Goal: Check status: Check status

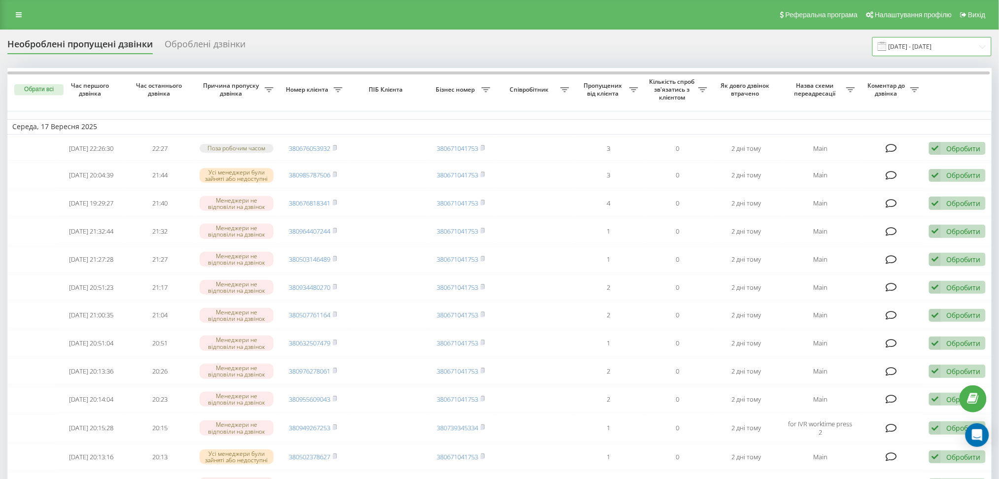
click at [913, 45] on input "[DATE] - [DATE]" at bounding box center [931, 46] width 119 height 19
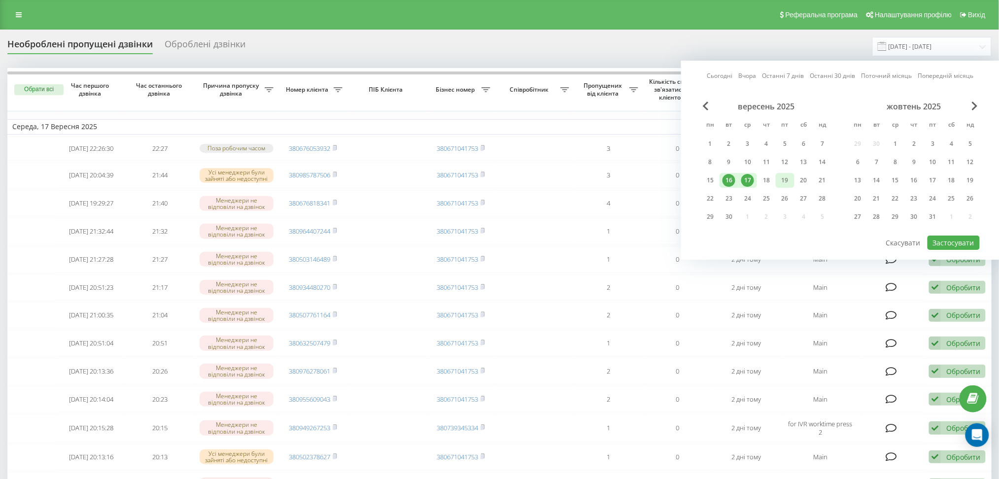
click at [791, 183] on div "19" at bounding box center [785, 180] width 13 height 13
click at [767, 182] on div "18" at bounding box center [766, 180] width 13 height 13
click at [965, 236] on button "Застосувати" at bounding box center [954, 243] width 52 height 14
type input "18.09.2025 - 19.09.2025"
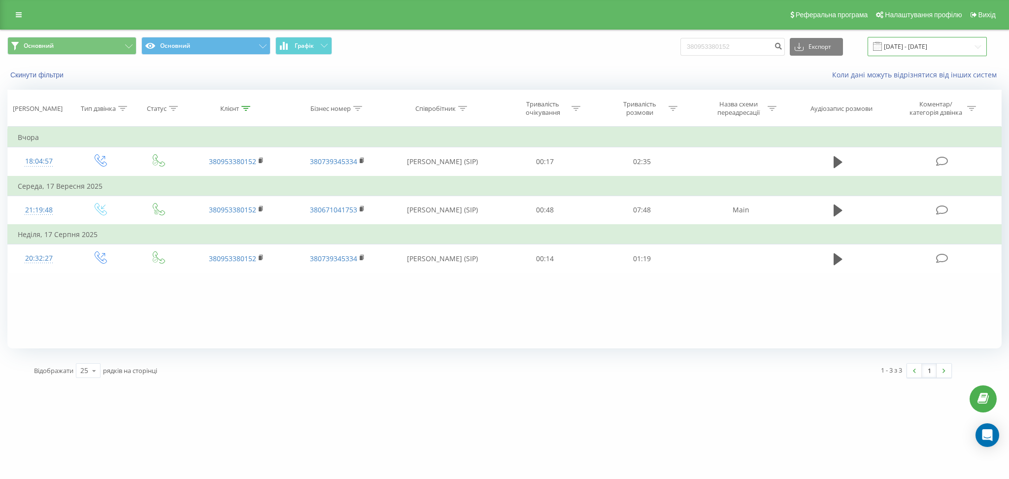
click at [896, 48] on input "[DATE] - [DATE]" at bounding box center [927, 46] width 119 height 19
click at [52, 73] on button "Скинути фільтри" at bounding box center [37, 74] width 61 height 9
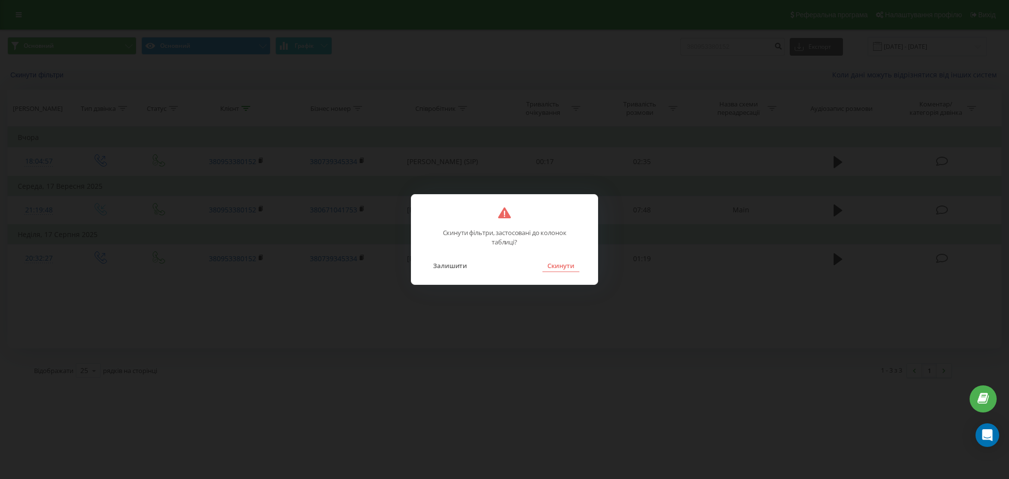
click at [553, 261] on button "Скинути" at bounding box center [561, 265] width 37 height 13
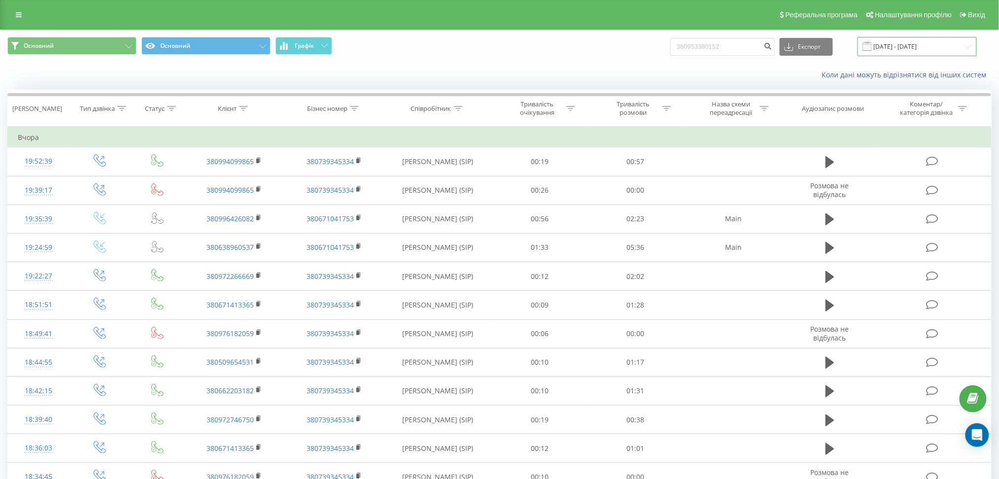
click at [892, 47] on input "[DATE] - [DATE]" at bounding box center [917, 46] width 119 height 19
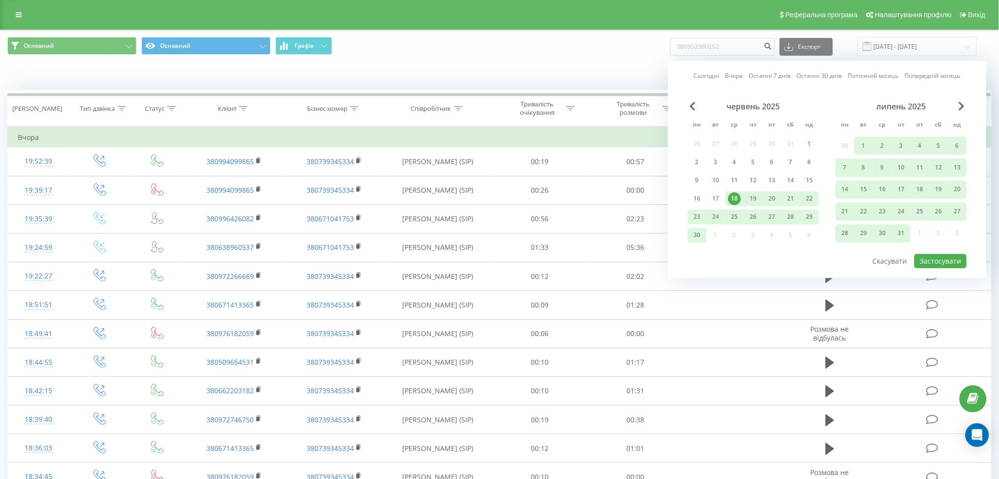
click at [696, 114] on div "червень 2025 пн вт ср чт пт сб нд 26 27 28 29 30 31 1 2 3 4 5 6 7 8 9 10 11 12 …" at bounding box center [753, 174] width 131 height 144
click at [690, 107] on span "Previous Month" at bounding box center [692, 106] width 6 height 9
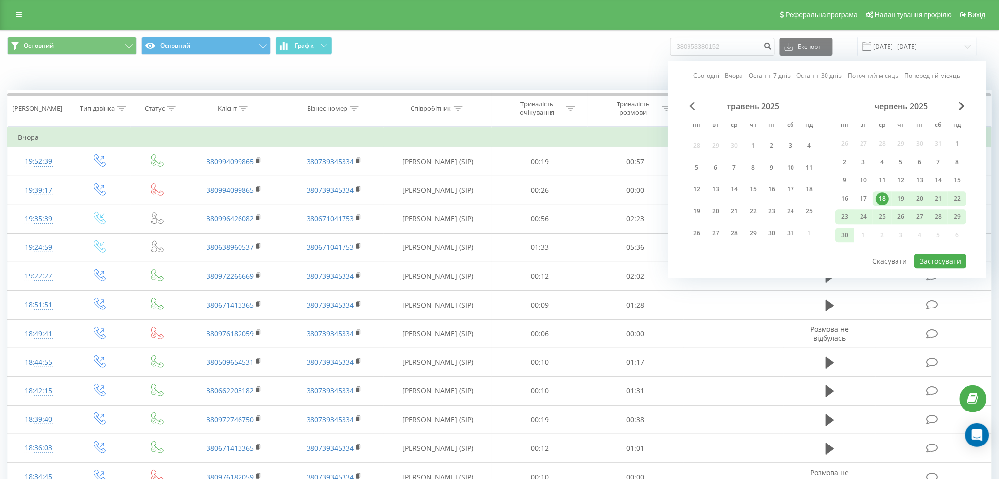
click at [690, 107] on span "Previous Month" at bounding box center [692, 106] width 6 height 9
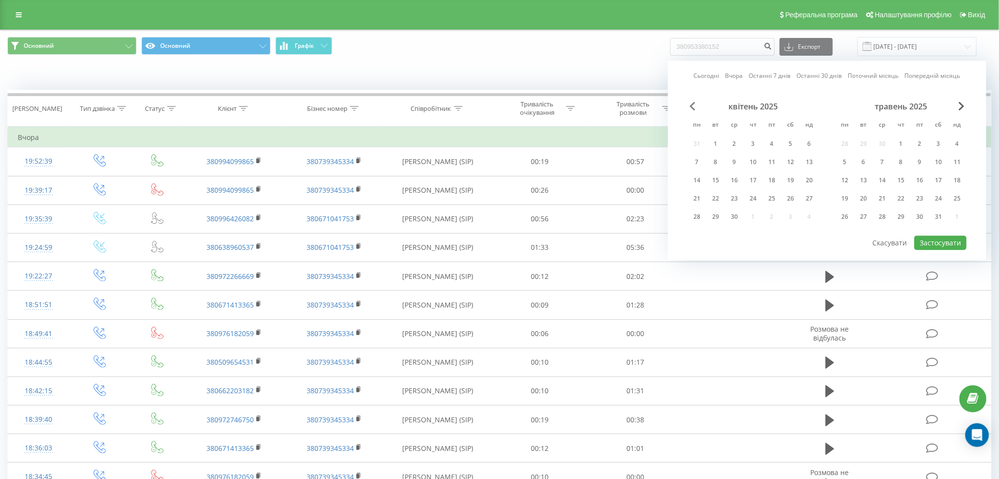
click at [690, 107] on span "Previous Month" at bounding box center [692, 106] width 6 height 9
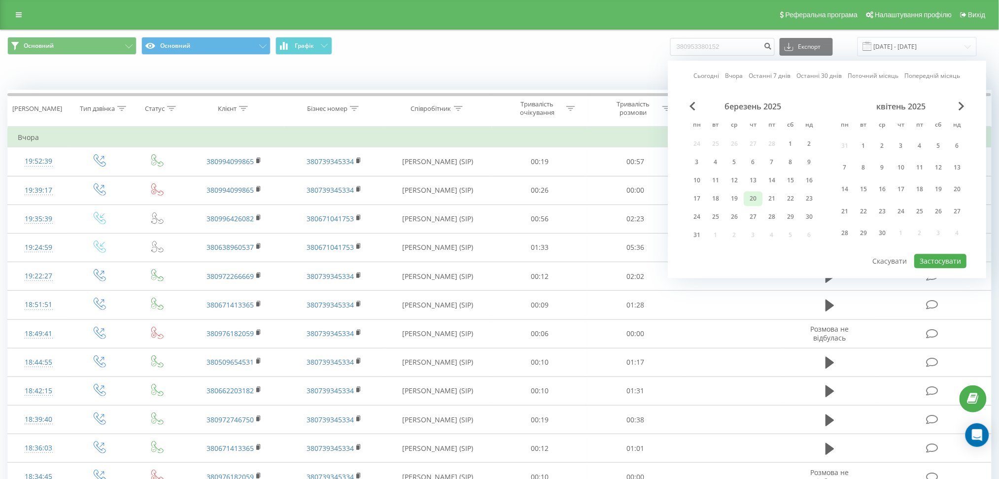
click at [756, 194] on div "20" at bounding box center [753, 198] width 13 height 13
click at [964, 108] on span "Next Month" at bounding box center [962, 106] width 6 height 9
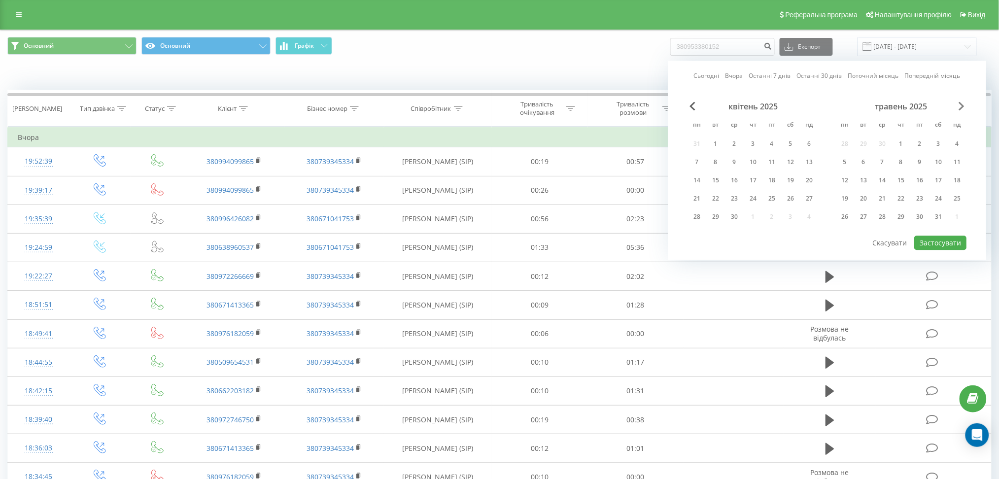
click at [964, 108] on span "Next Month" at bounding box center [962, 106] width 6 height 9
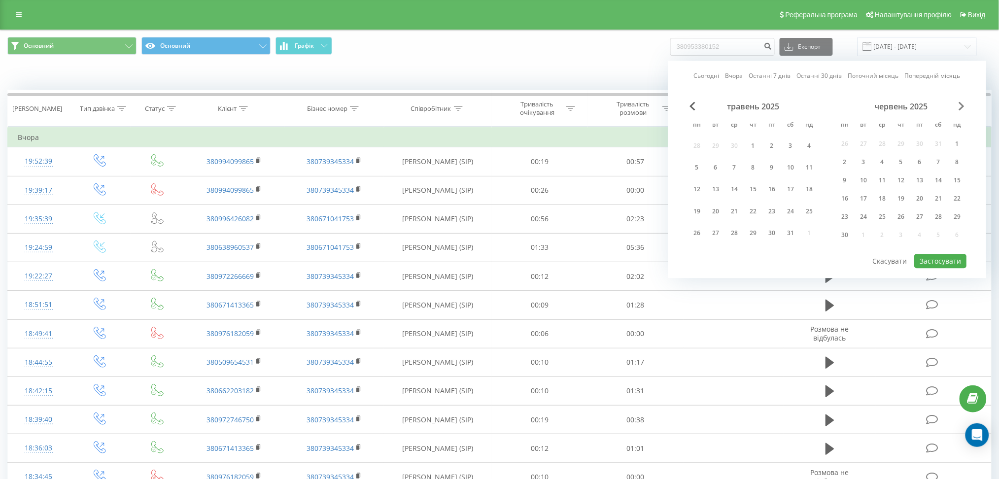
click at [964, 108] on span "Next Month" at bounding box center [962, 106] width 6 height 9
click at [961, 105] on span "Next Month" at bounding box center [962, 106] width 6 height 9
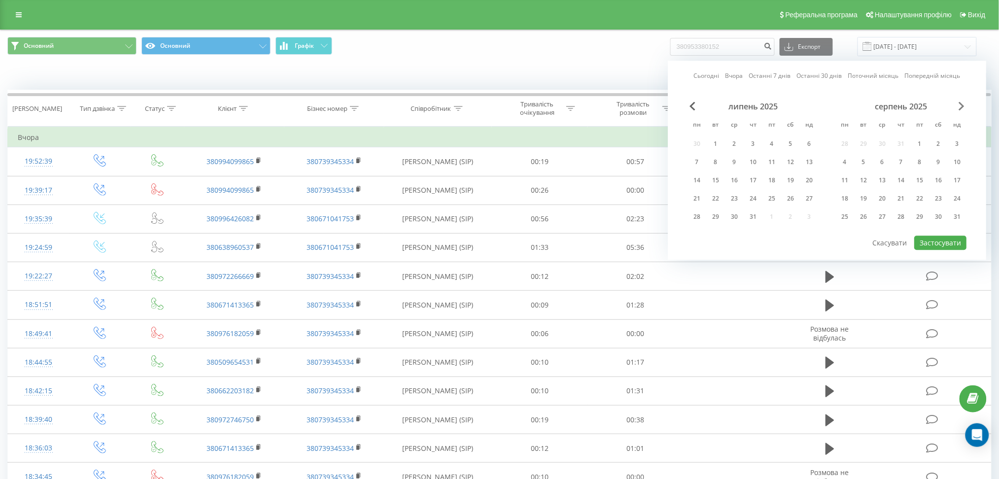
click at [961, 105] on span "Next Month" at bounding box center [962, 106] width 6 height 9
click at [884, 218] on div "31" at bounding box center [882, 216] width 13 height 13
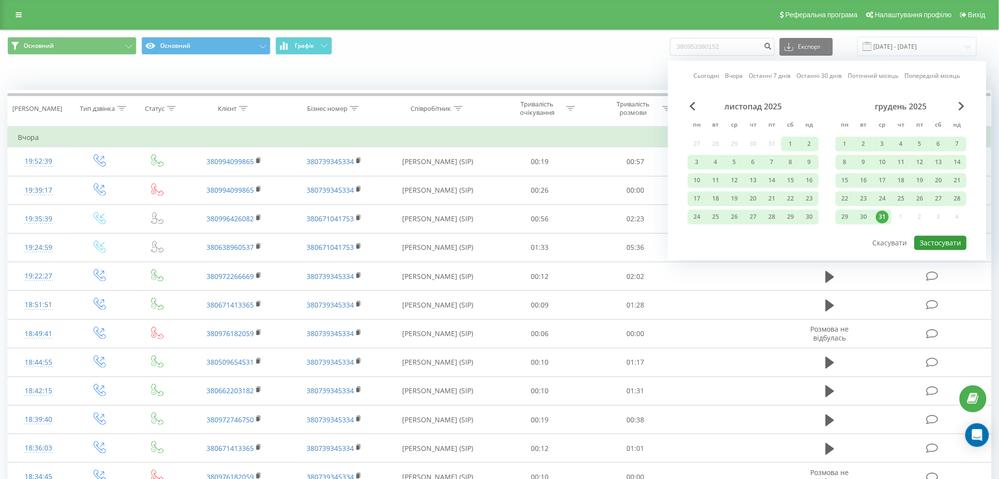
click at [932, 241] on button "Застосувати" at bounding box center [940, 243] width 52 height 14
type input "[DATE] - [DATE]"
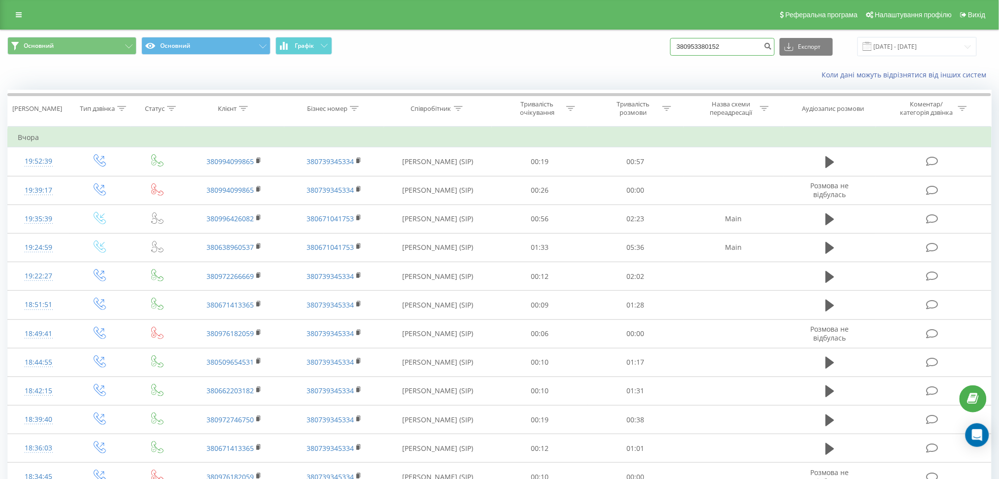
click at [731, 47] on input "380953380152" at bounding box center [722, 47] width 104 height 18
paste input "83294268"
type input "380983294268"
click at [772, 46] on icon "submit" at bounding box center [768, 45] width 8 height 6
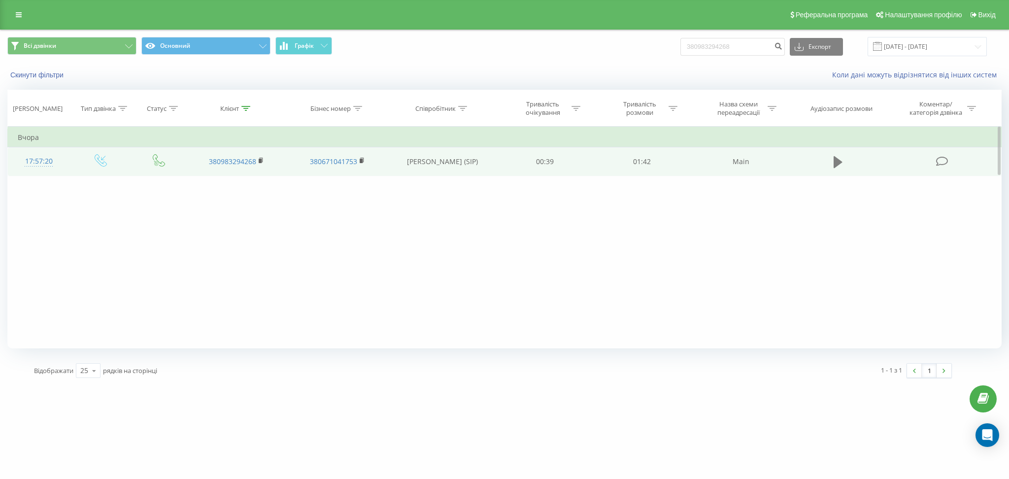
click at [837, 164] on icon at bounding box center [838, 162] width 9 height 12
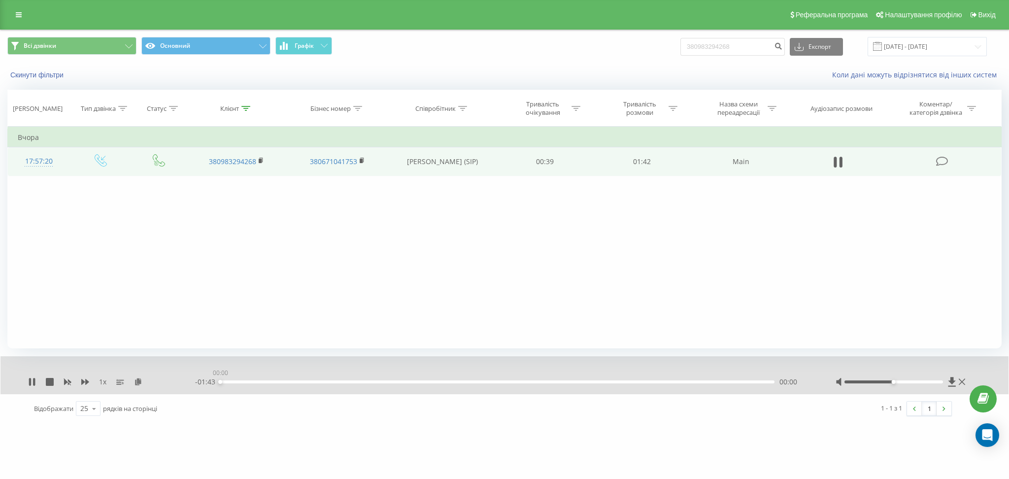
click at [588, 382] on div "00:00" at bounding box center [497, 381] width 554 height 3
drag, startPoint x: 904, startPoint y: 381, endPoint x: 909, endPoint y: 381, distance: 5.4
click at [909, 381] on div at bounding box center [894, 381] width 98 height 3
click at [700, 382] on div "01:14" at bounding box center [497, 381] width 554 height 3
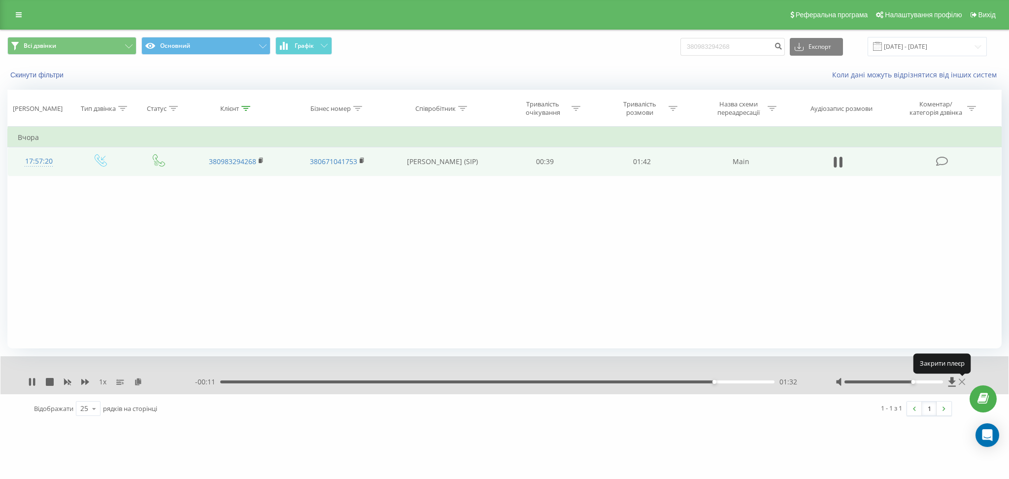
click at [965, 384] on icon at bounding box center [962, 382] width 6 height 8
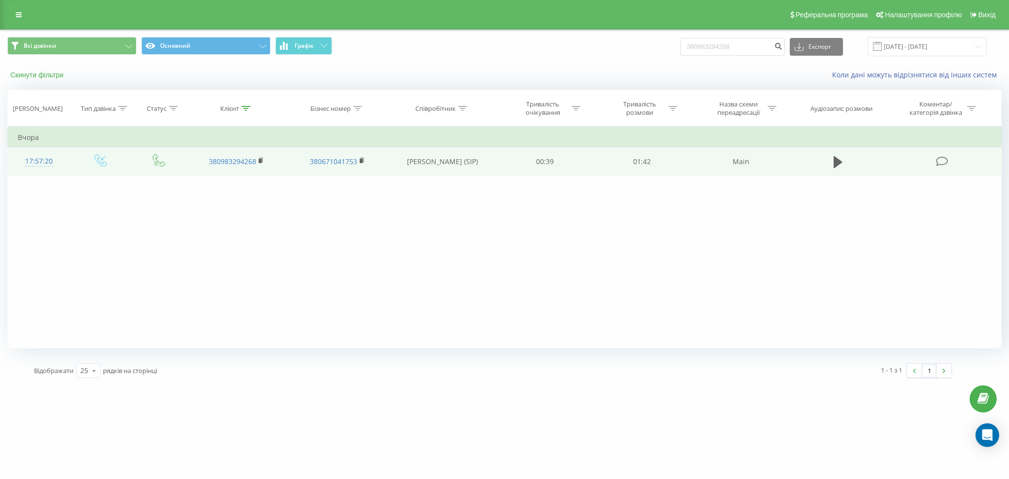
click at [52, 77] on button "Скинути фільтри" at bounding box center [37, 74] width 61 height 9
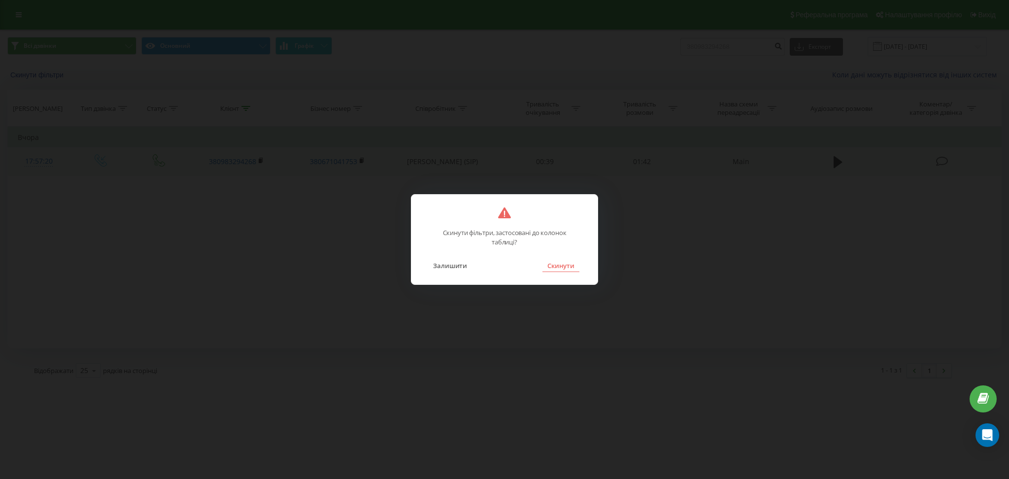
click at [561, 268] on button "Скинути" at bounding box center [561, 265] width 37 height 13
